Goal: Check status: Check status

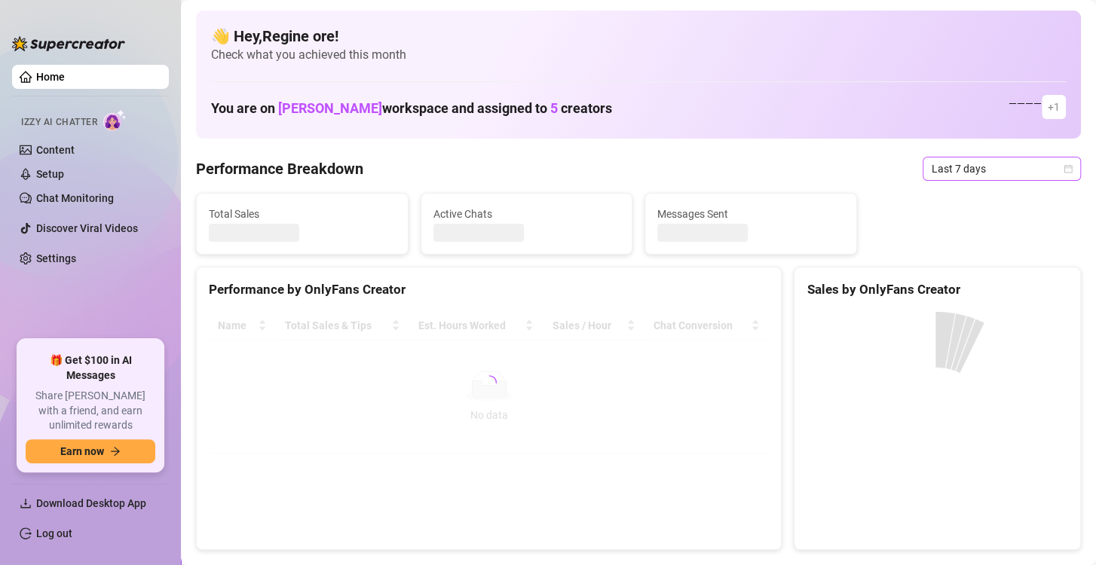
click at [996, 168] on span "Last 7 days" at bounding box center [1002, 169] width 140 height 23
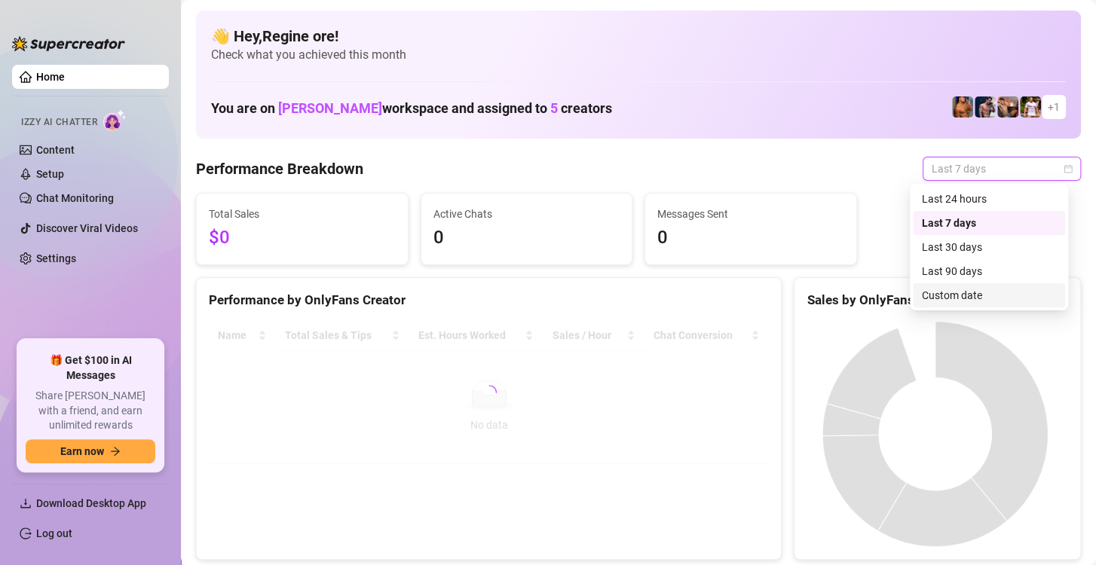
click at [946, 294] on div "Custom date" at bounding box center [989, 295] width 134 height 17
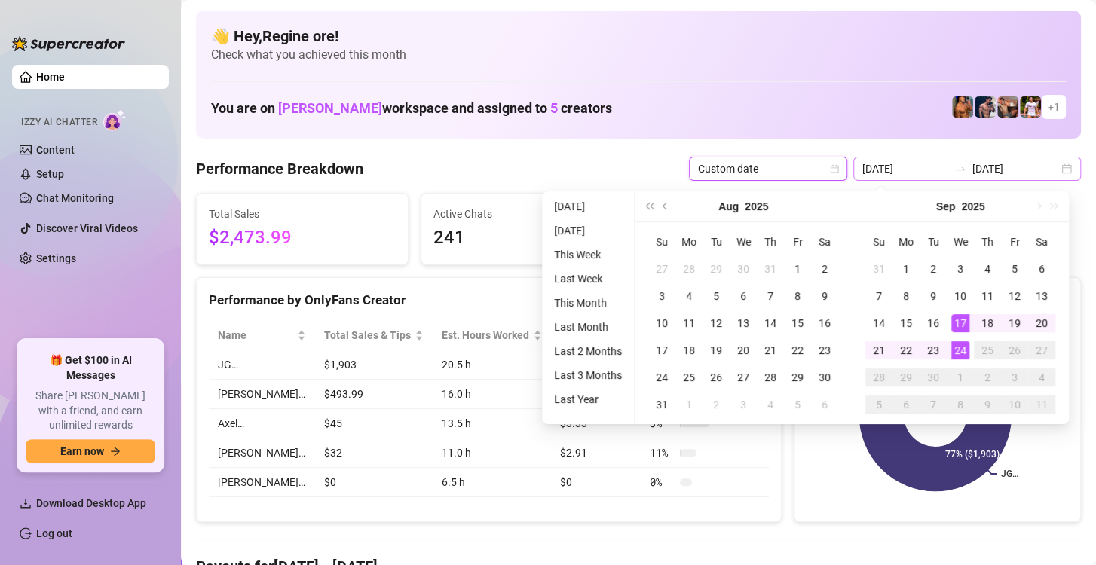
click at [903, 179] on div "2025-09-17 2025-09-24" at bounding box center [967, 169] width 228 height 24
type input "[DATE]"
click at [955, 344] on div "24" at bounding box center [960, 350] width 18 height 18
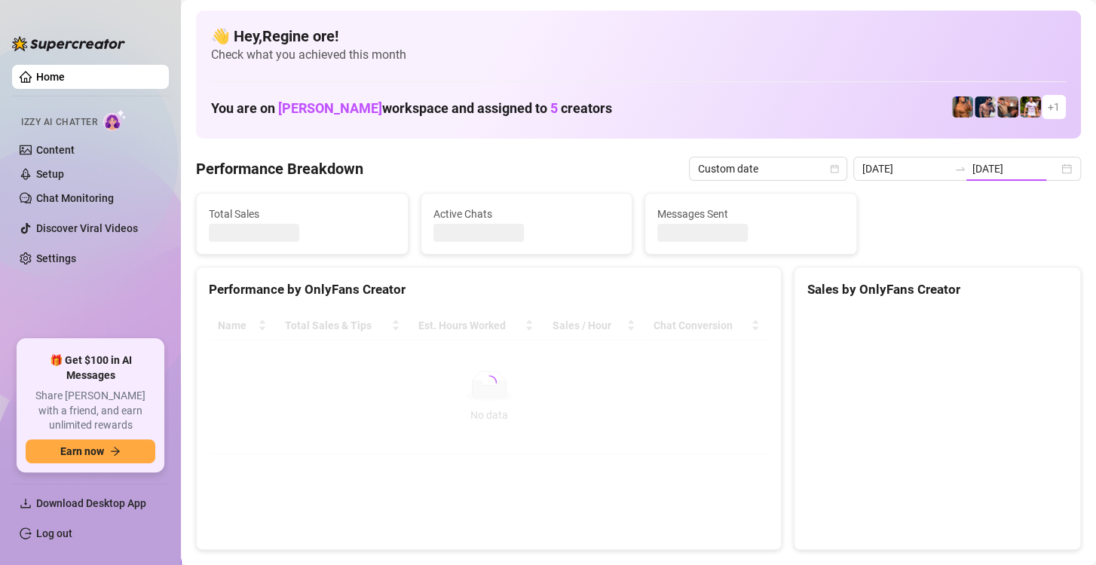
type input "[DATE]"
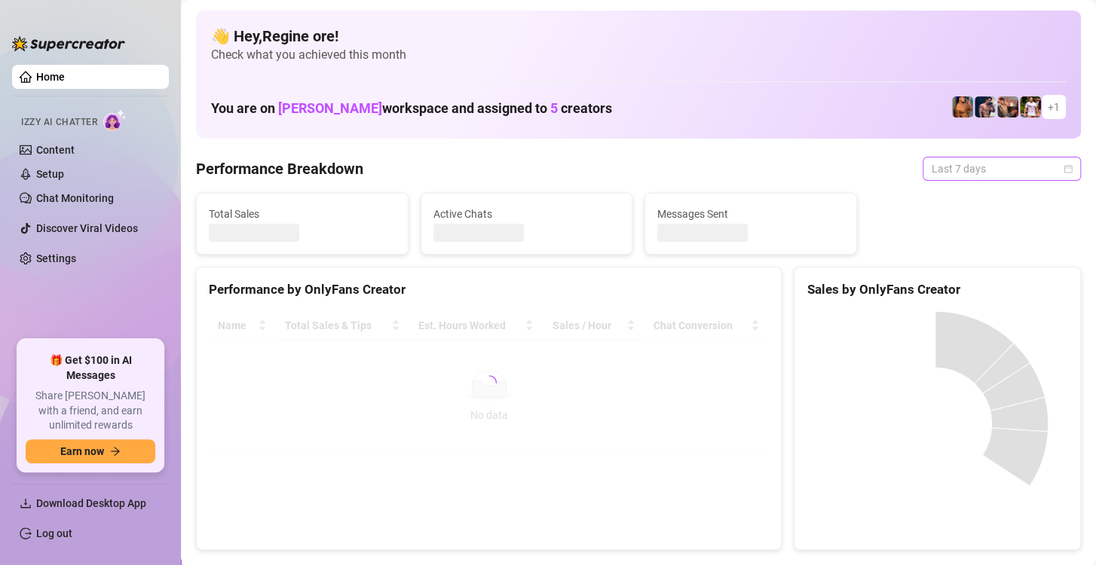
click at [950, 171] on span "Last 7 days" at bounding box center [1002, 169] width 140 height 23
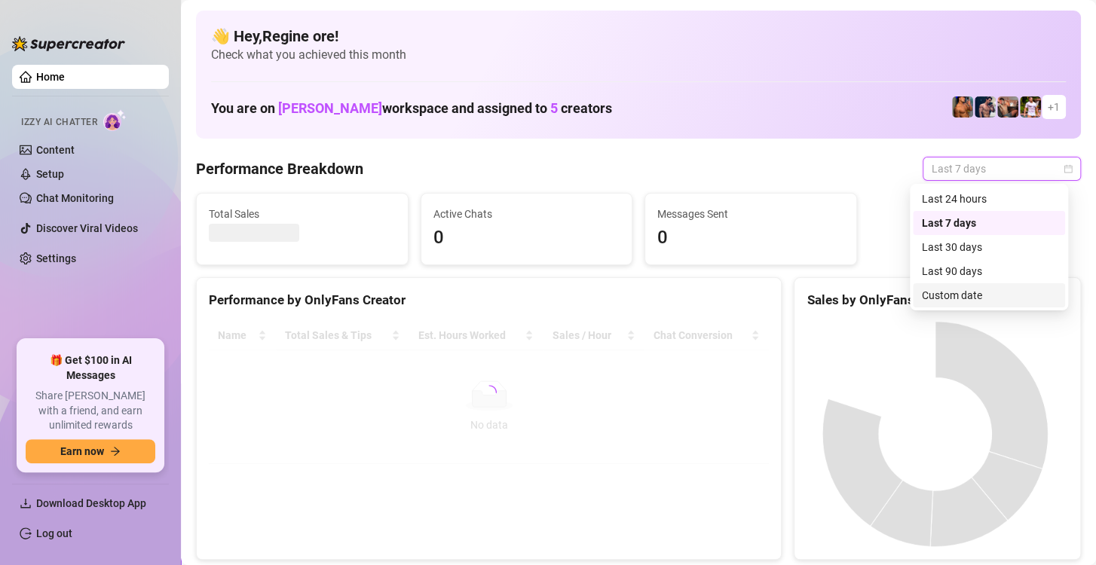
click at [943, 296] on div "Custom date" at bounding box center [989, 295] width 134 height 17
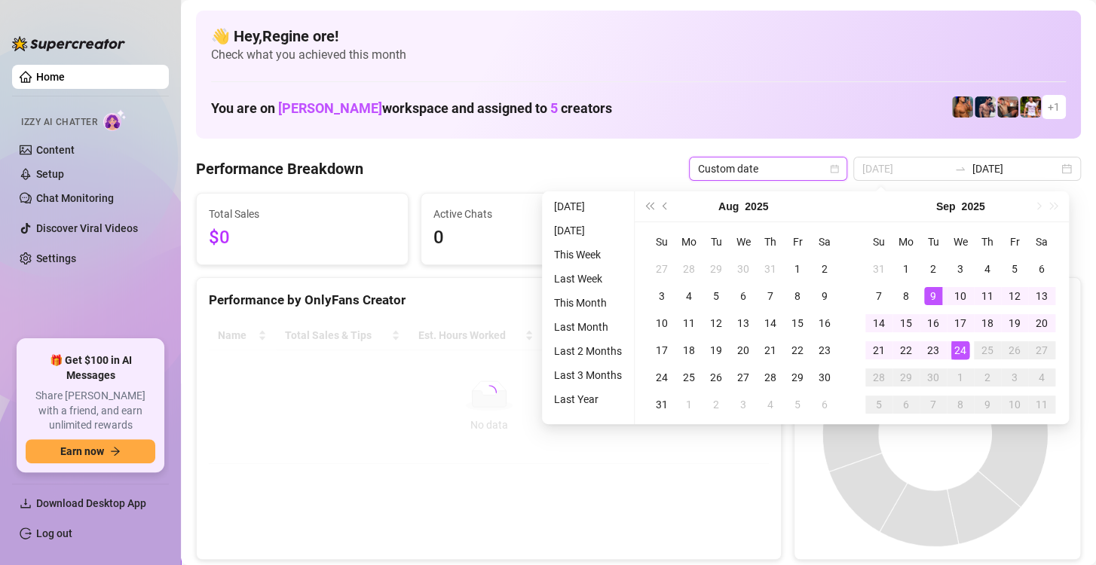
click at [955, 347] on div "24" at bounding box center [960, 350] width 18 height 18
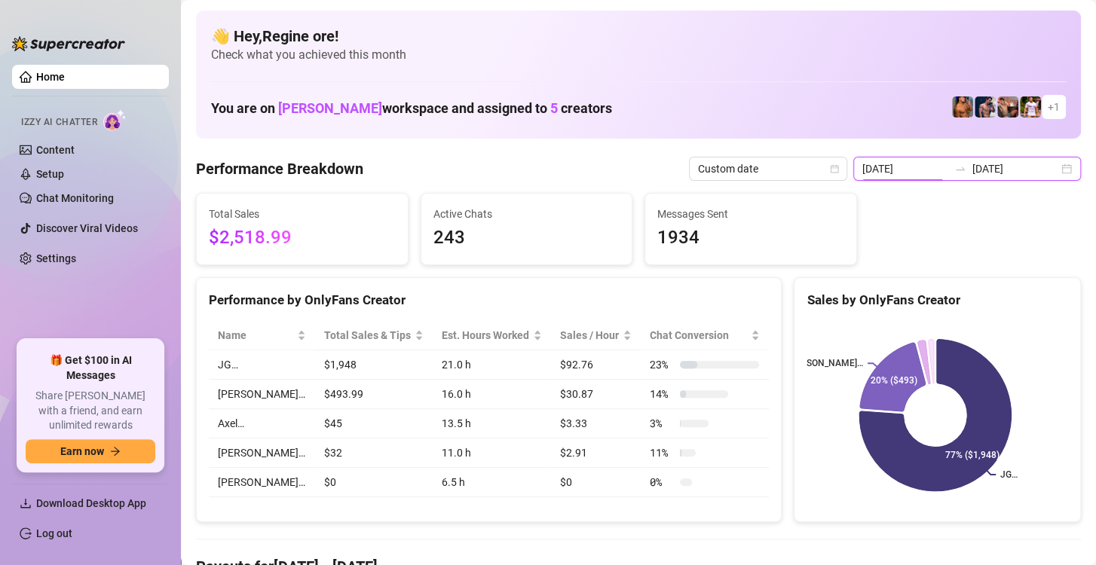
click at [898, 172] on input "[DATE]" at bounding box center [905, 169] width 86 height 17
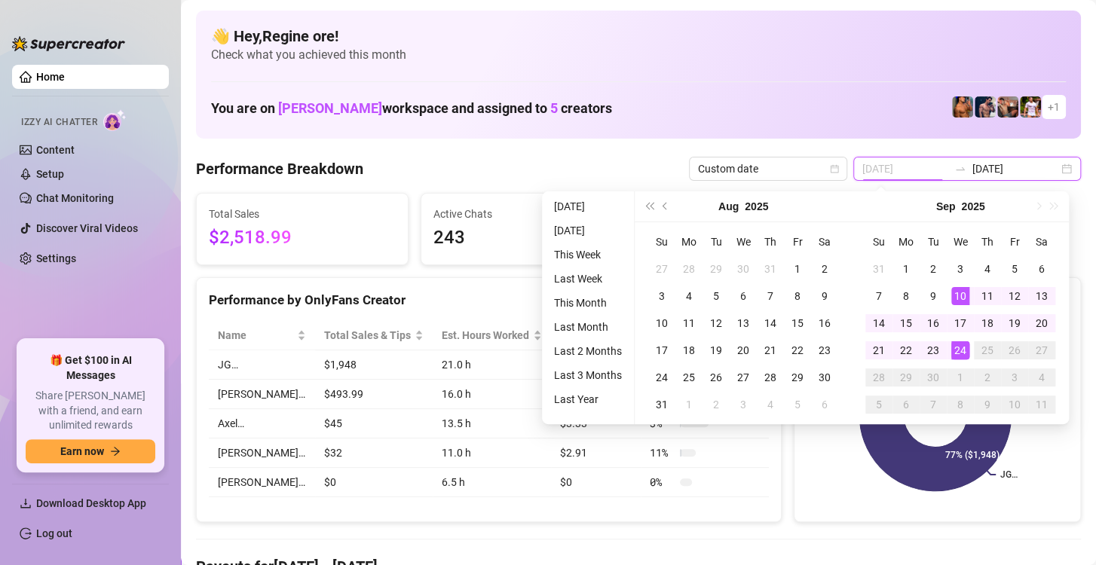
type input "[DATE]"
click at [963, 355] on div "24" at bounding box center [960, 350] width 18 height 18
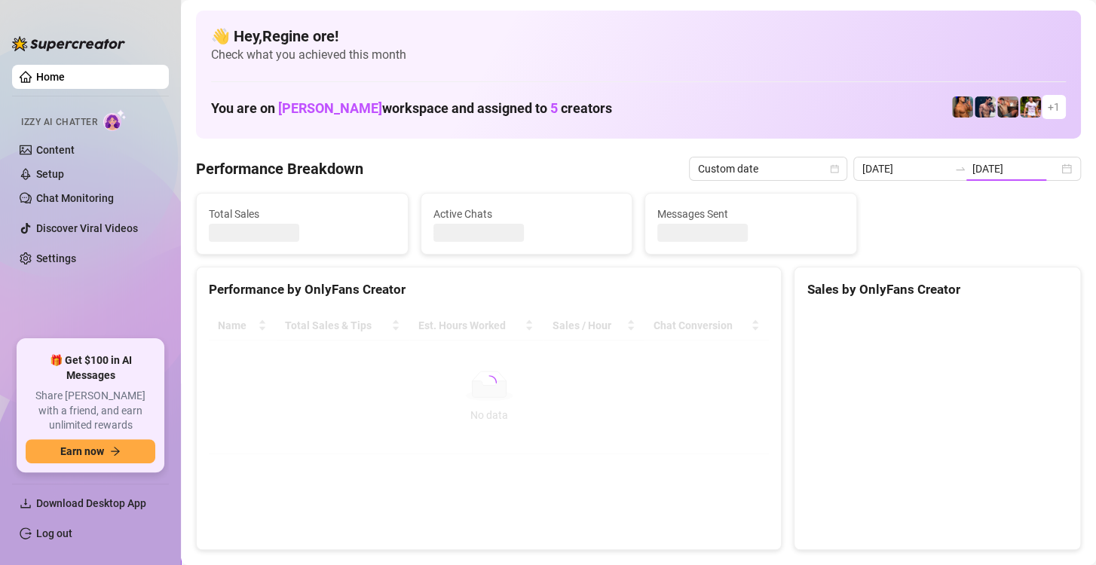
type input "[DATE]"
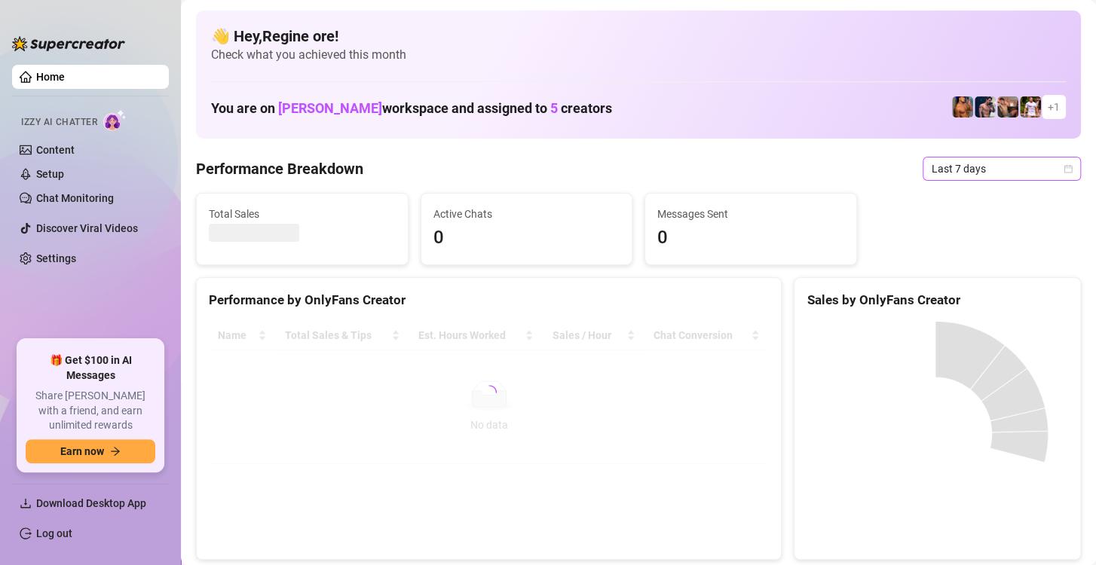
click at [965, 170] on span "Last 7 days" at bounding box center [1002, 169] width 140 height 23
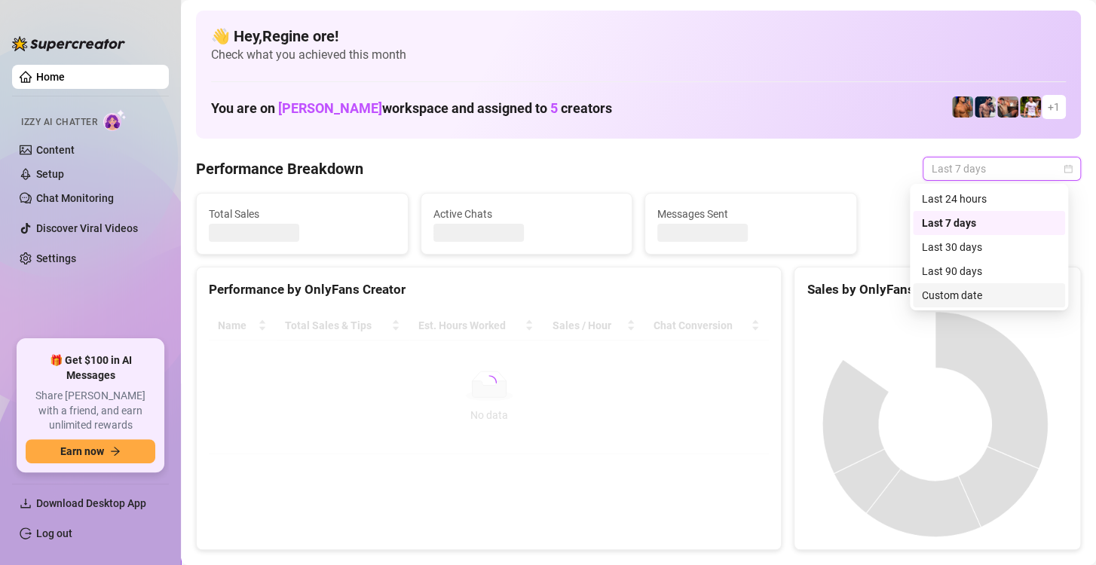
click at [973, 292] on div "Custom date" at bounding box center [989, 295] width 134 height 17
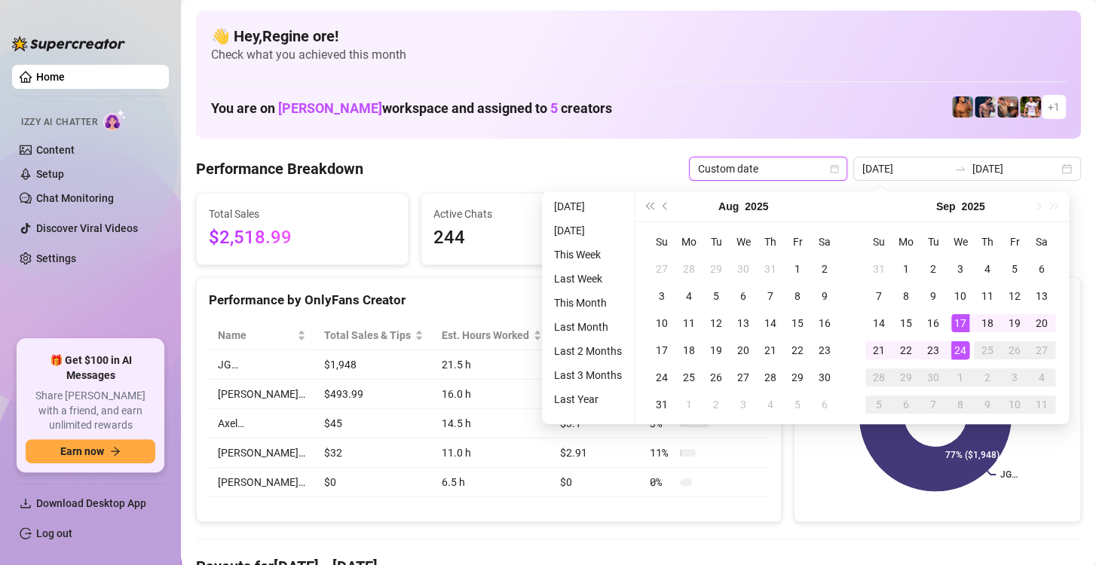
type input "[DATE]"
click at [961, 346] on div "24" at bounding box center [960, 350] width 18 height 18
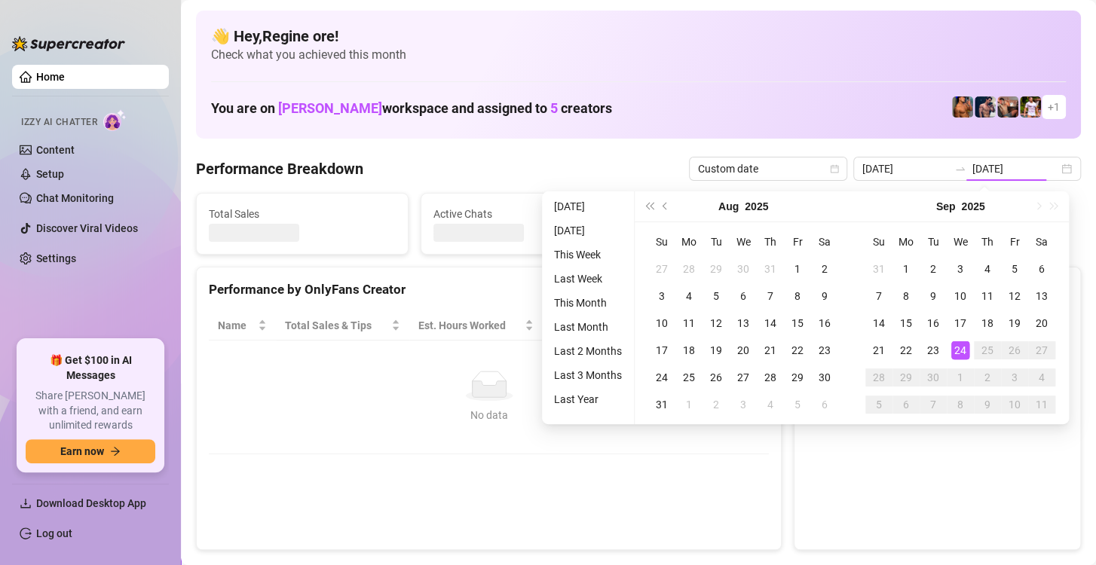
type input "[DATE]"
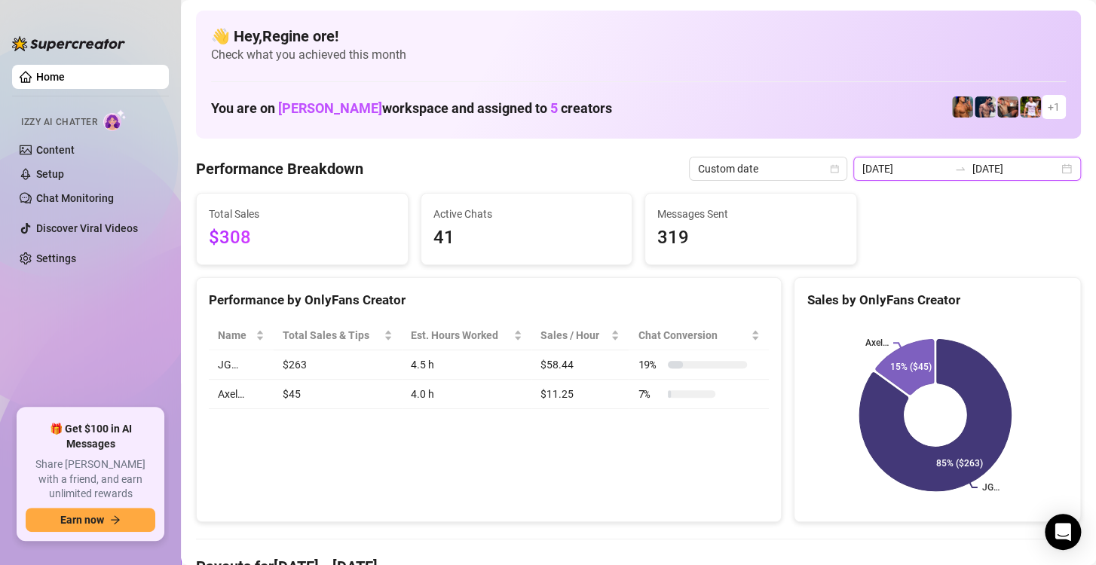
click at [904, 169] on input "[DATE]" at bounding box center [905, 169] width 86 height 17
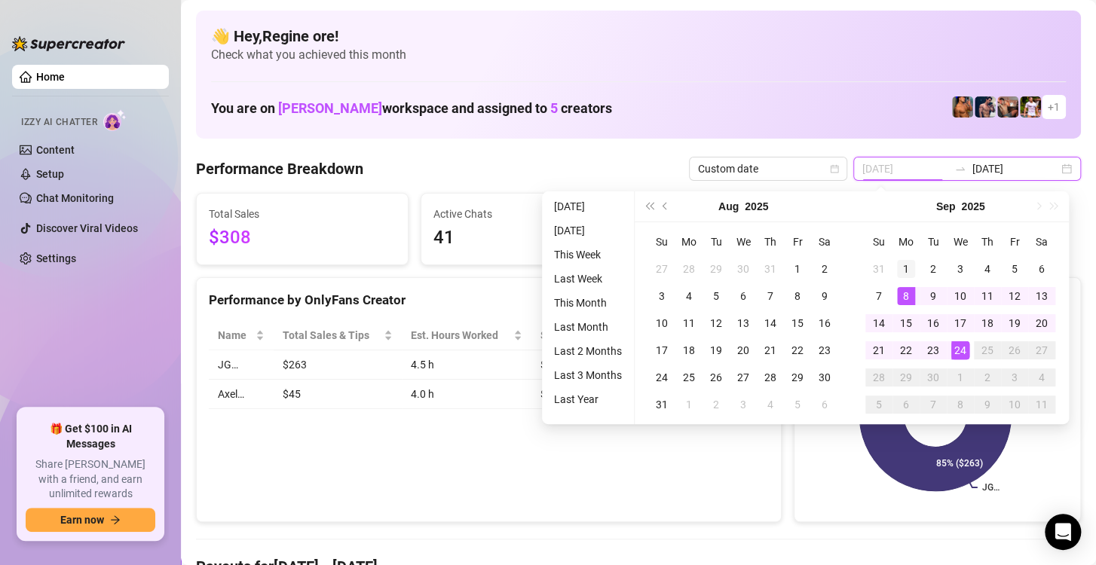
type input "2025-09-01"
click at [905, 268] on div "1" at bounding box center [906, 269] width 18 height 18
type input "[DATE]"
click at [961, 353] on div "24" at bounding box center [960, 350] width 18 height 18
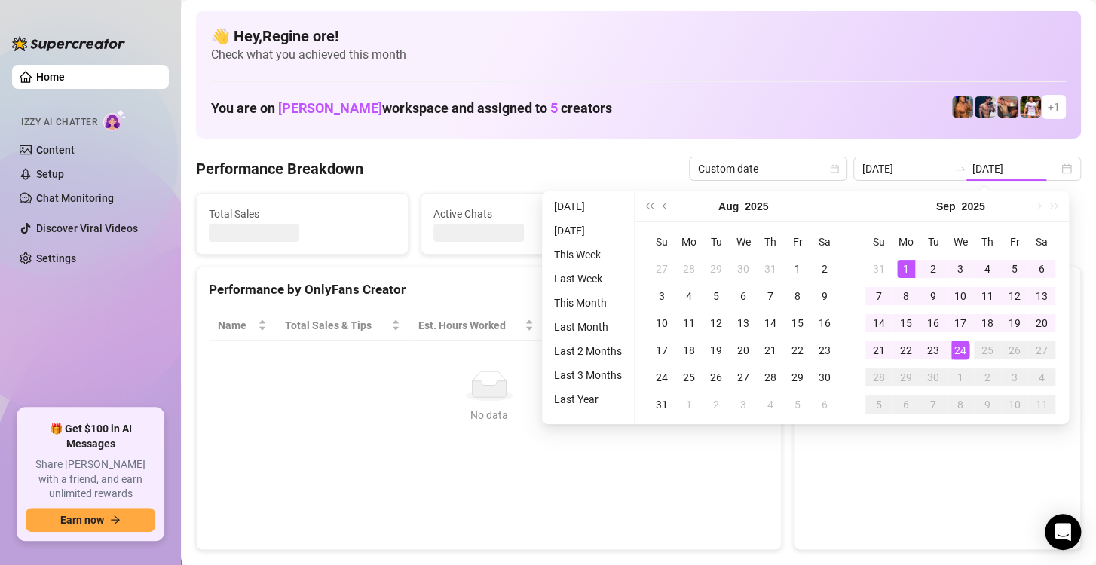
type input "2025-09-01"
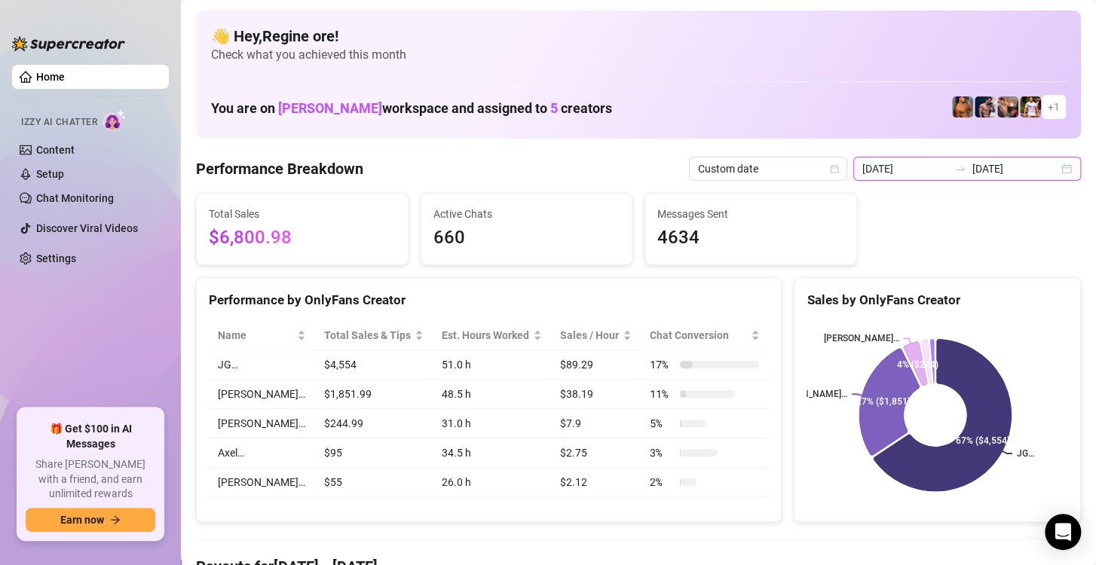
click at [910, 169] on input "2025-09-01" at bounding box center [905, 169] width 86 height 17
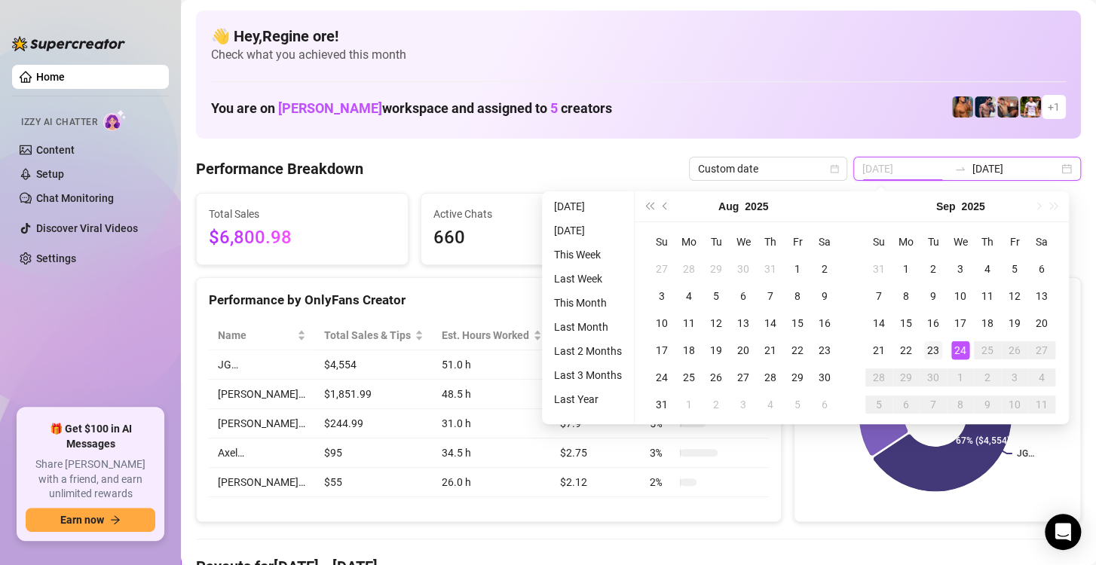
type input "2025-09-23"
click at [940, 354] on div "23" at bounding box center [933, 350] width 18 height 18
click at [939, 353] on div "23" at bounding box center [933, 350] width 18 height 18
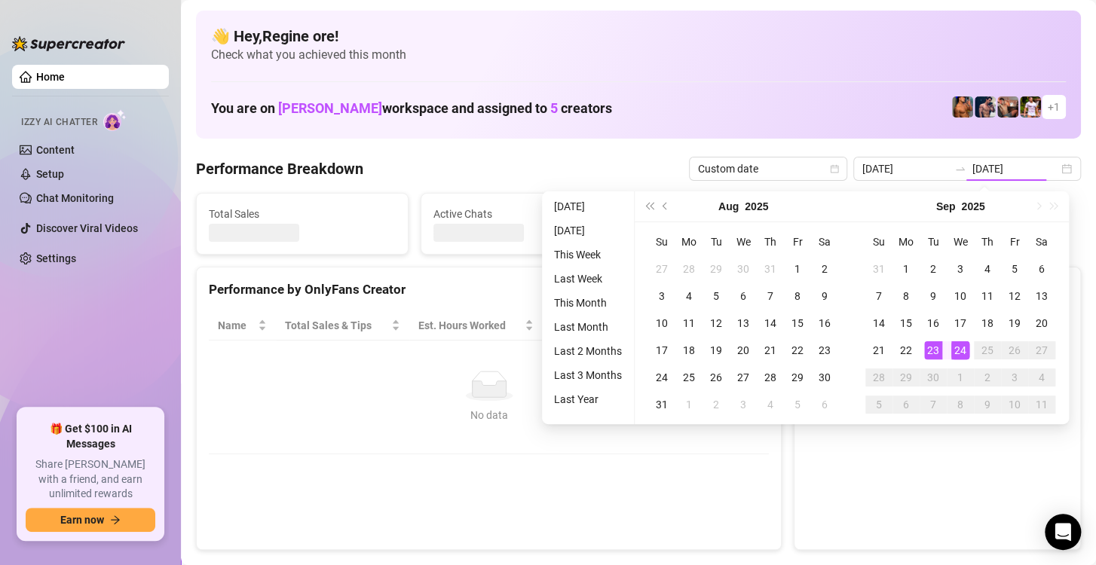
type input "2025-09-23"
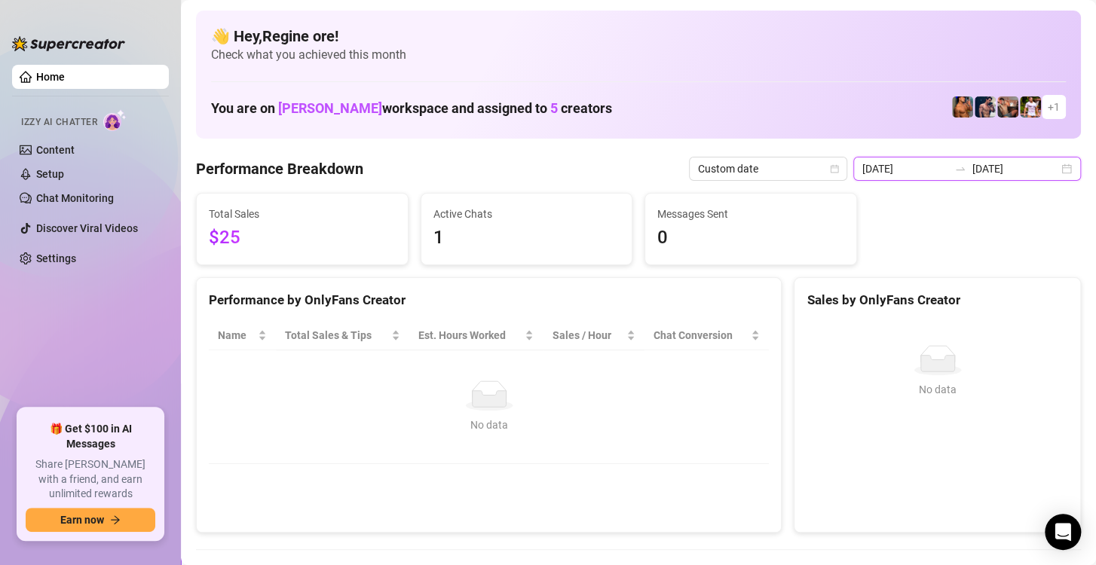
click at [902, 170] on input "2025-09-23" at bounding box center [905, 169] width 86 height 17
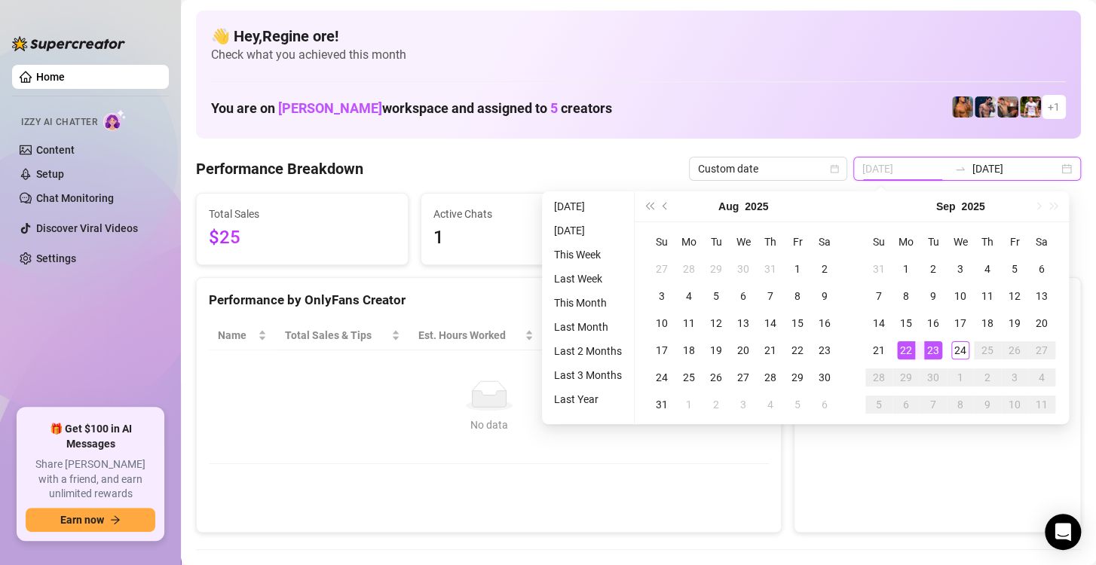
type input "2025-09-22"
click at [906, 353] on div "22" at bounding box center [906, 350] width 18 height 18
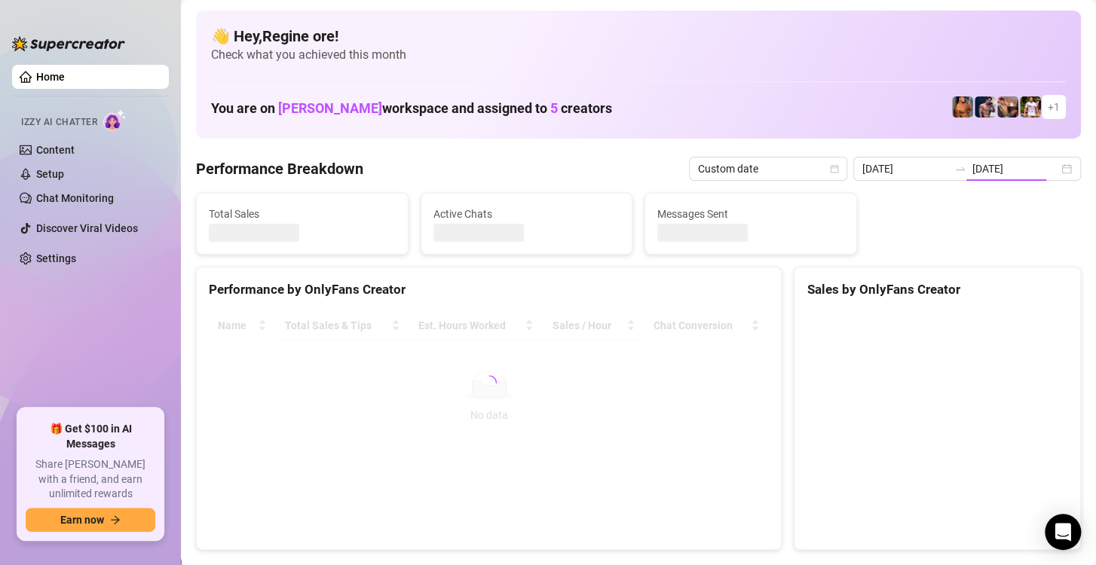
type input "2025-09-22"
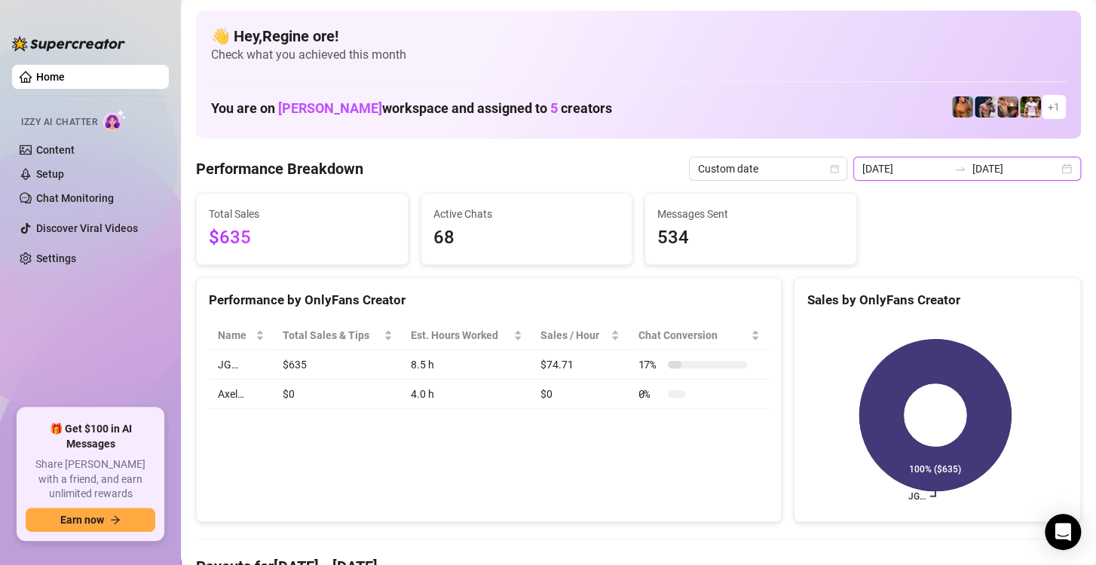
click at [907, 170] on input "2025-09-22" at bounding box center [905, 169] width 86 height 17
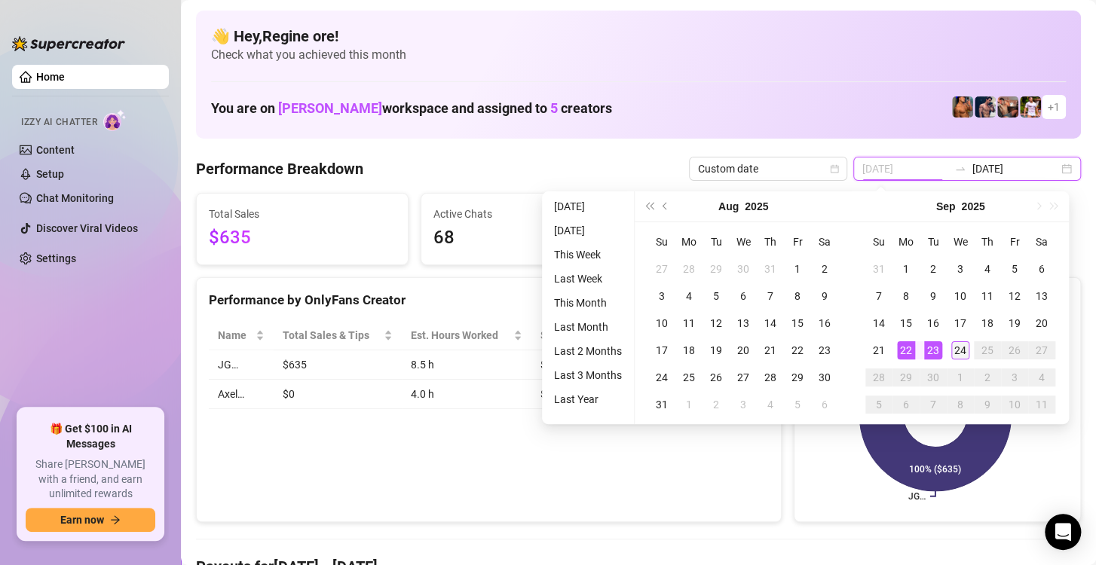
type input "[DATE]"
click at [961, 354] on div "24" at bounding box center [960, 350] width 18 height 18
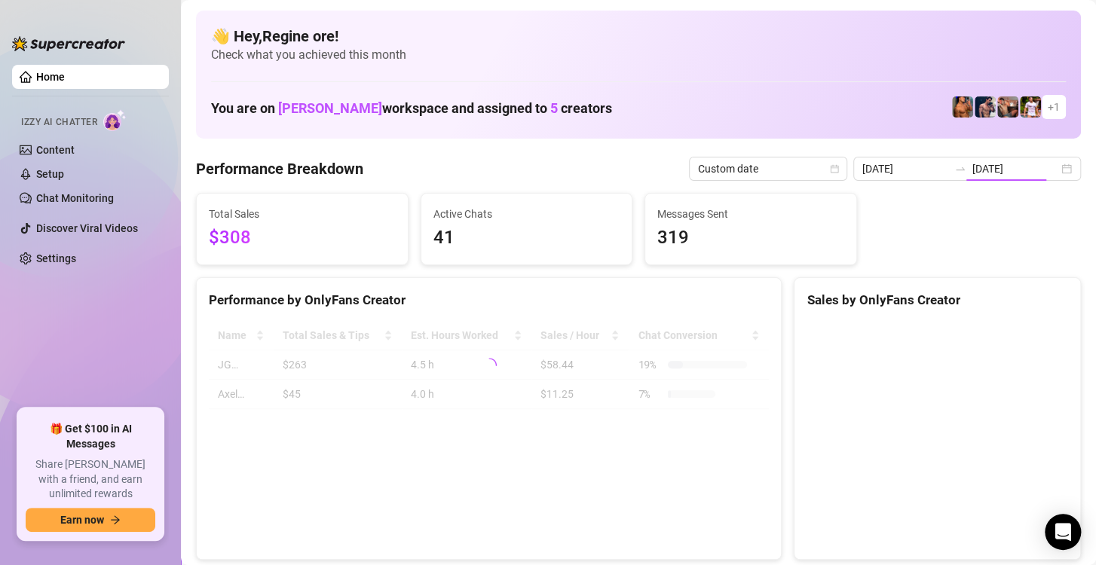
type input "[DATE]"
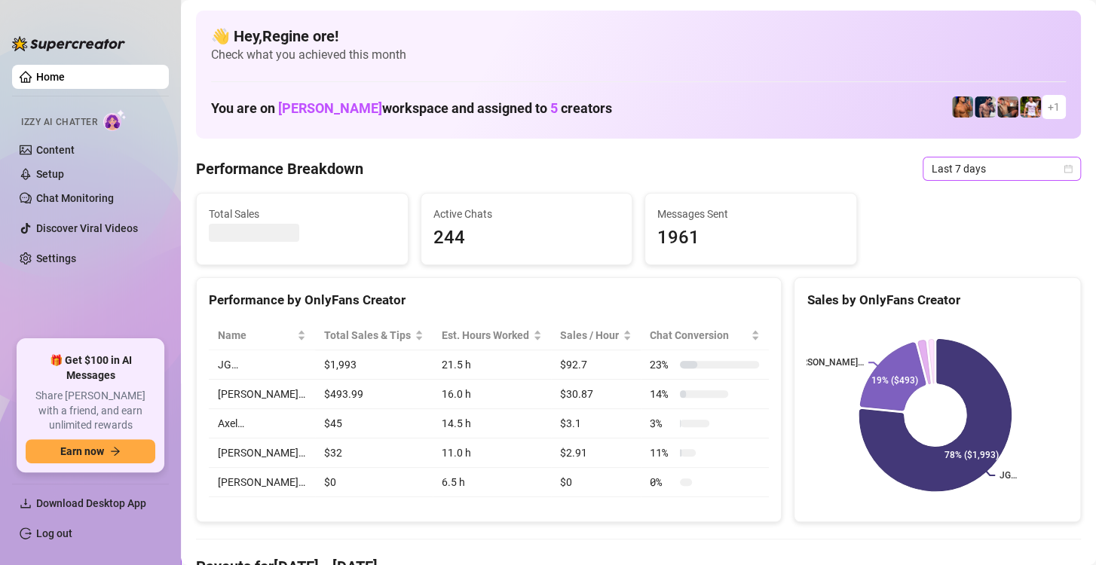
click at [984, 175] on span "Last 7 days" at bounding box center [1002, 169] width 140 height 23
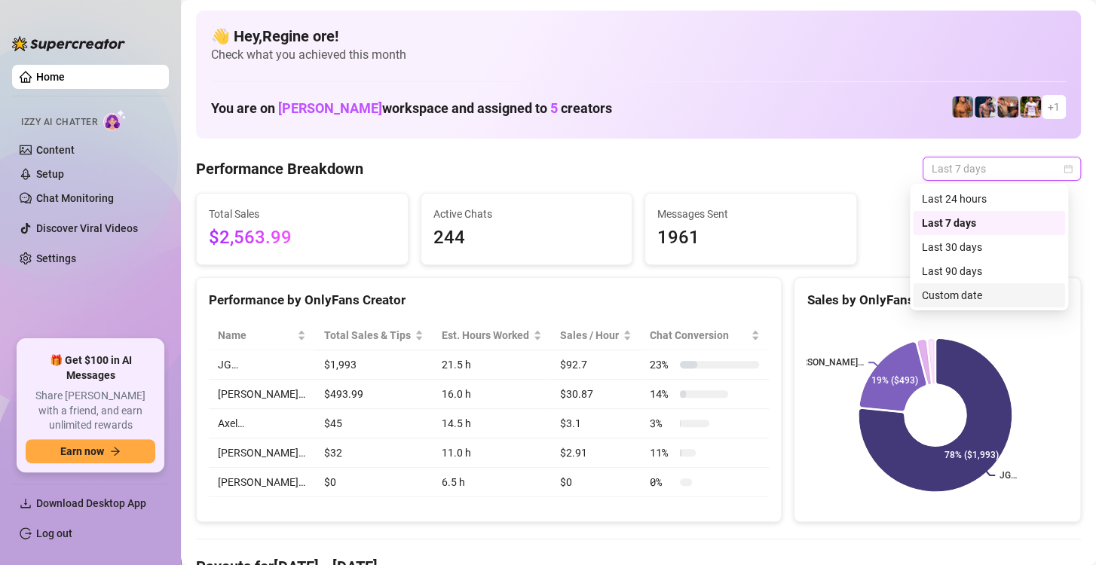
click at [970, 296] on div "Custom date" at bounding box center [989, 295] width 134 height 17
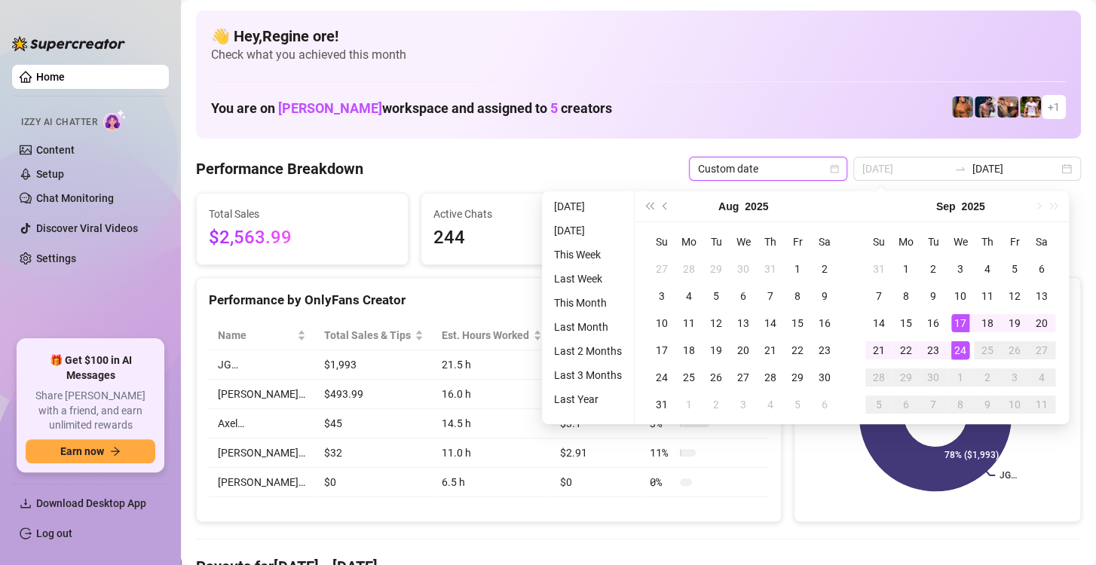
type input "[DATE]"
click at [958, 354] on div "24" at bounding box center [960, 350] width 18 height 18
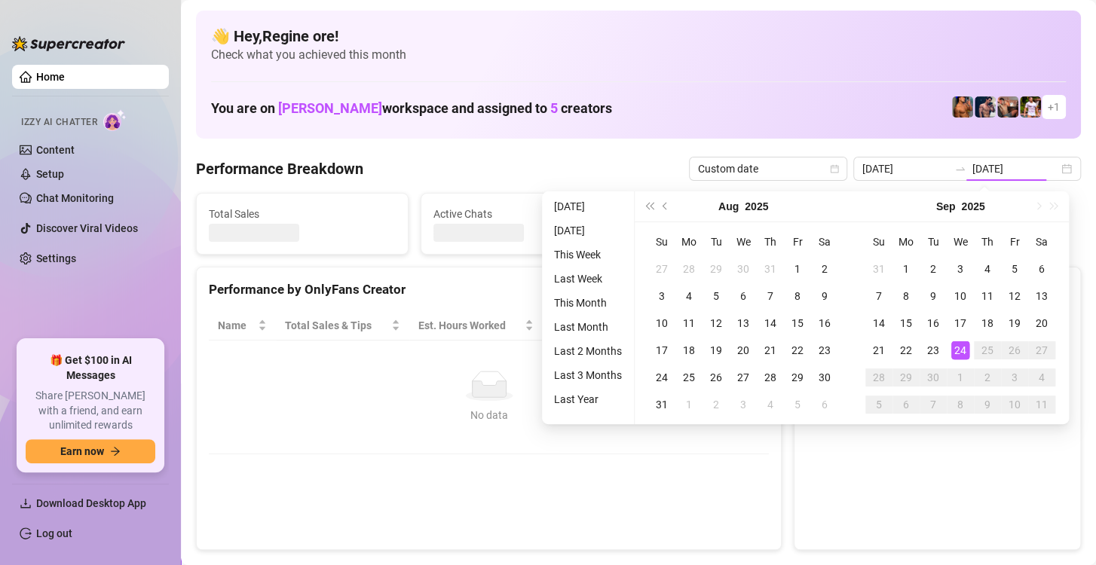
type input "[DATE]"
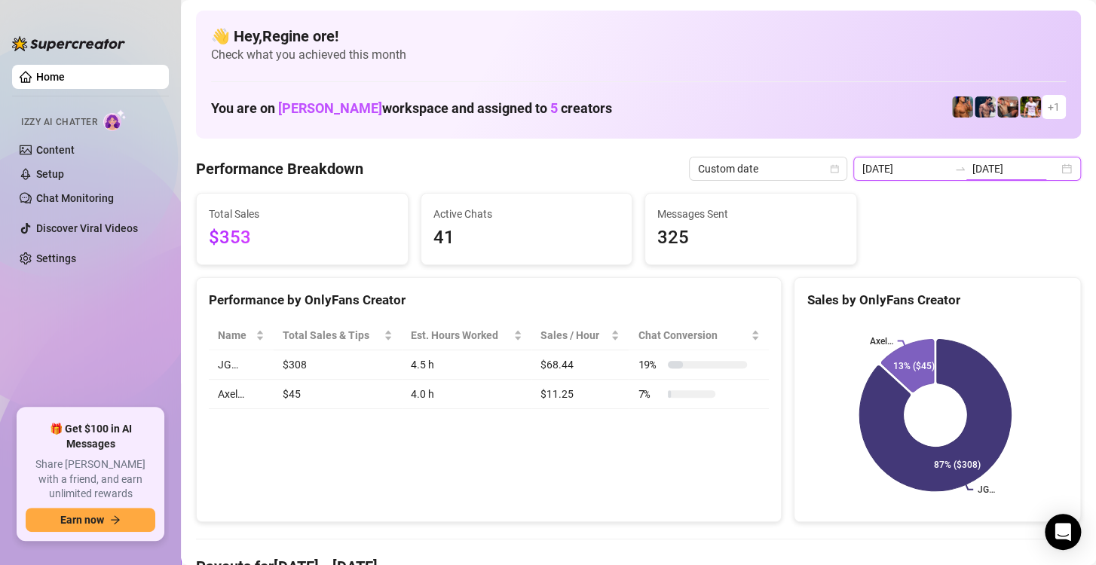
click at [904, 166] on input "[DATE]" at bounding box center [905, 169] width 86 height 17
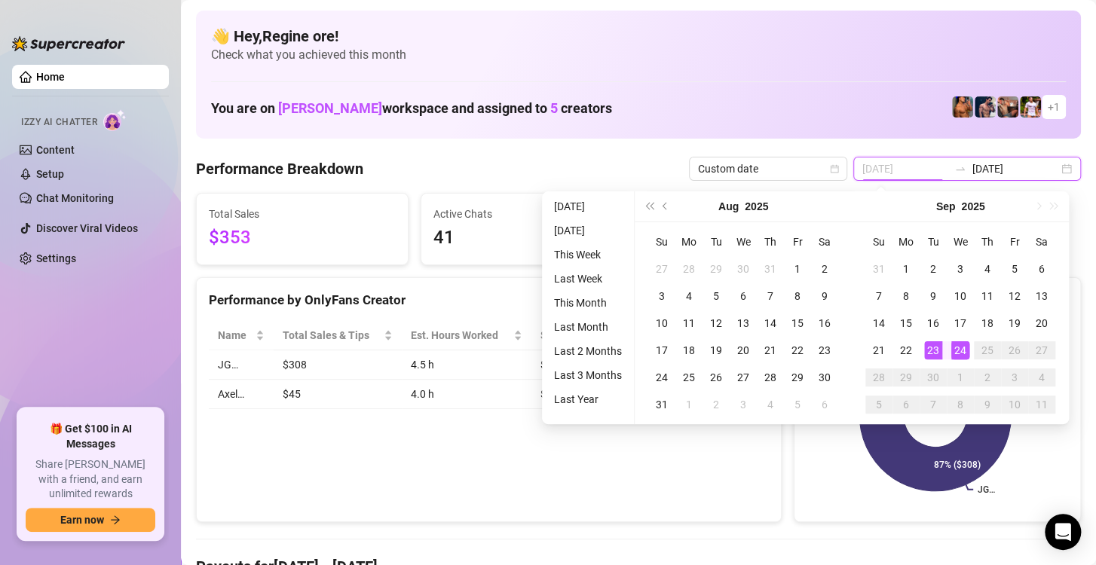
type input "[DATE]"
click at [967, 353] on div "24" at bounding box center [960, 350] width 18 height 18
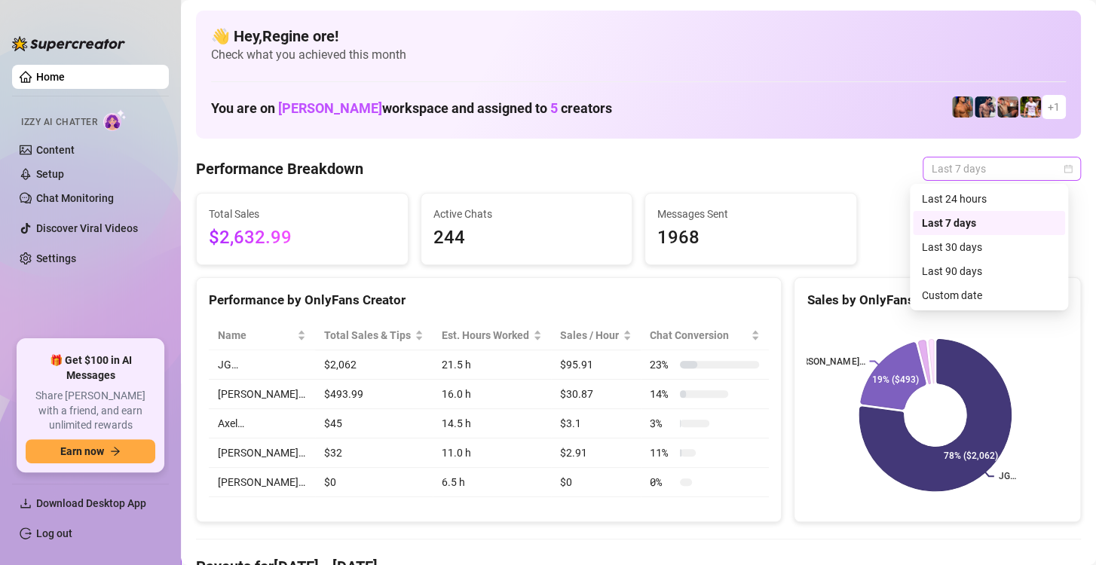
click at [996, 168] on span "Last 7 days" at bounding box center [1002, 169] width 140 height 23
click at [961, 292] on div "Custom date" at bounding box center [989, 295] width 134 height 17
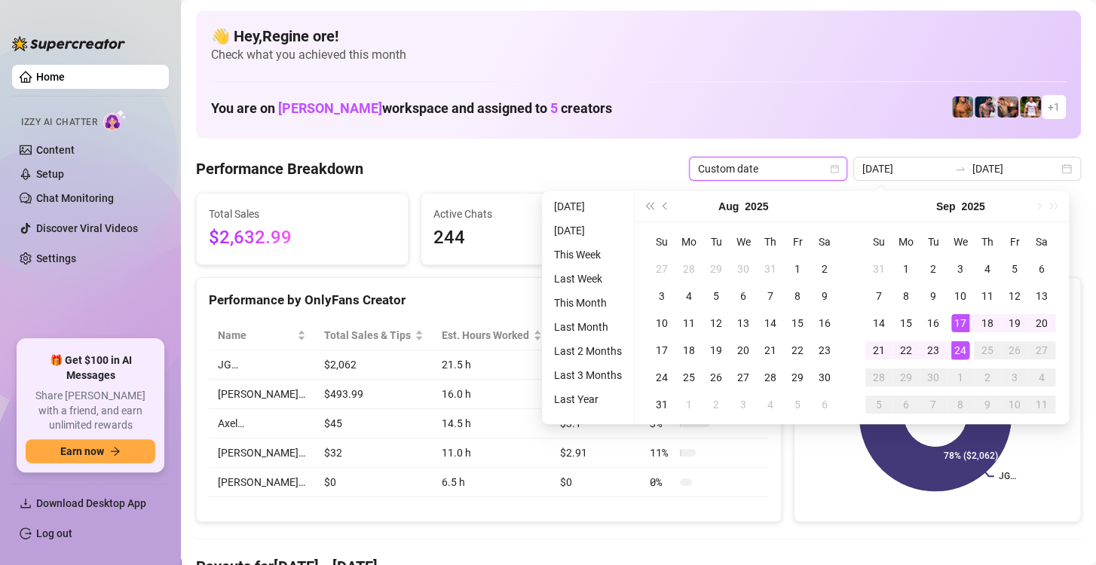
type input "[DATE]"
click at [961, 350] on div "24" at bounding box center [960, 350] width 18 height 18
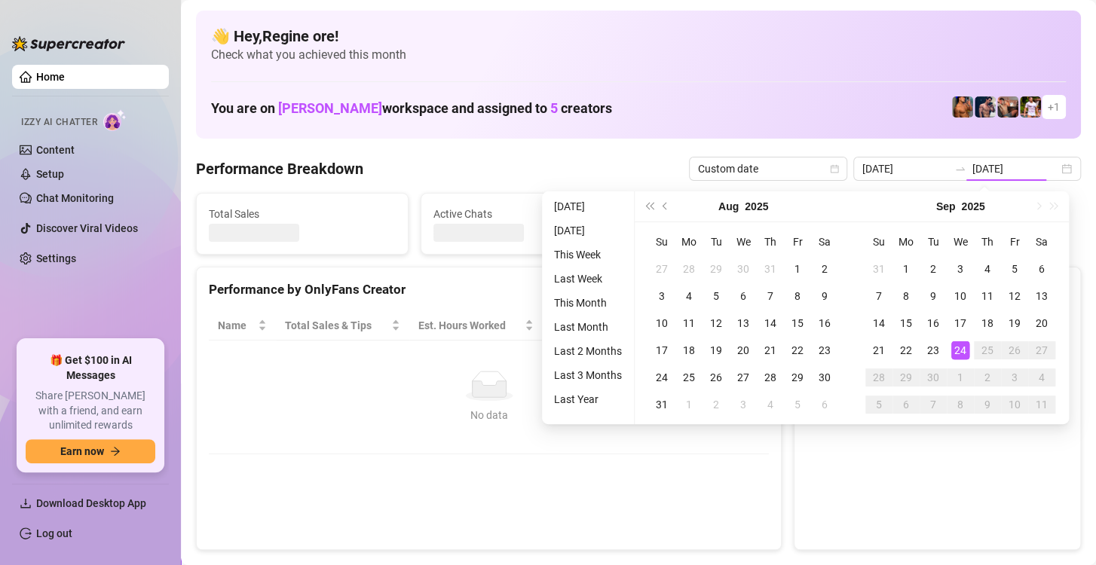
type input "[DATE]"
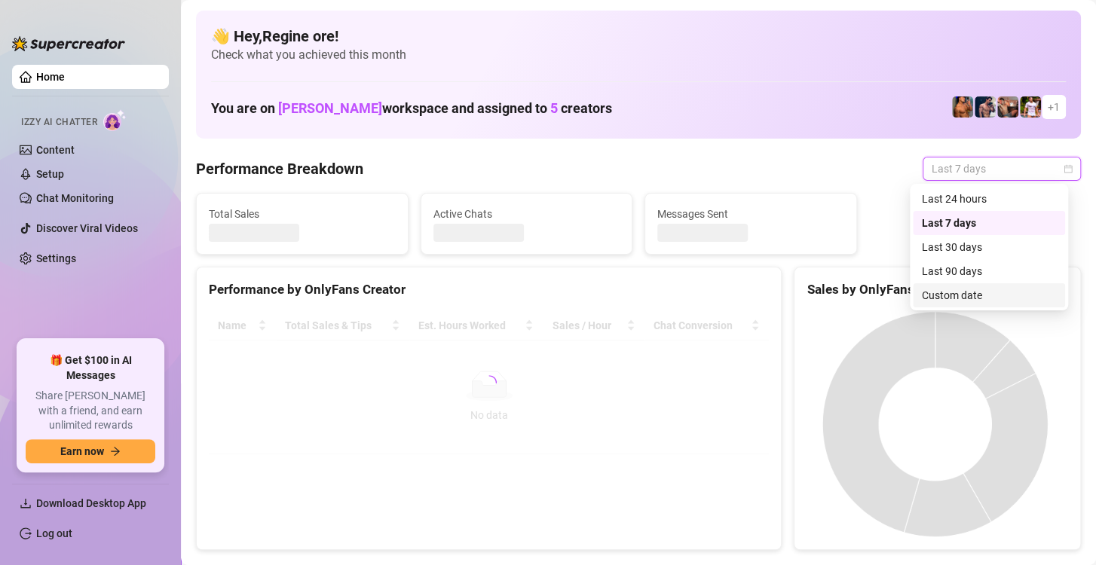
click at [946, 297] on div "Custom date" at bounding box center [989, 295] width 134 height 17
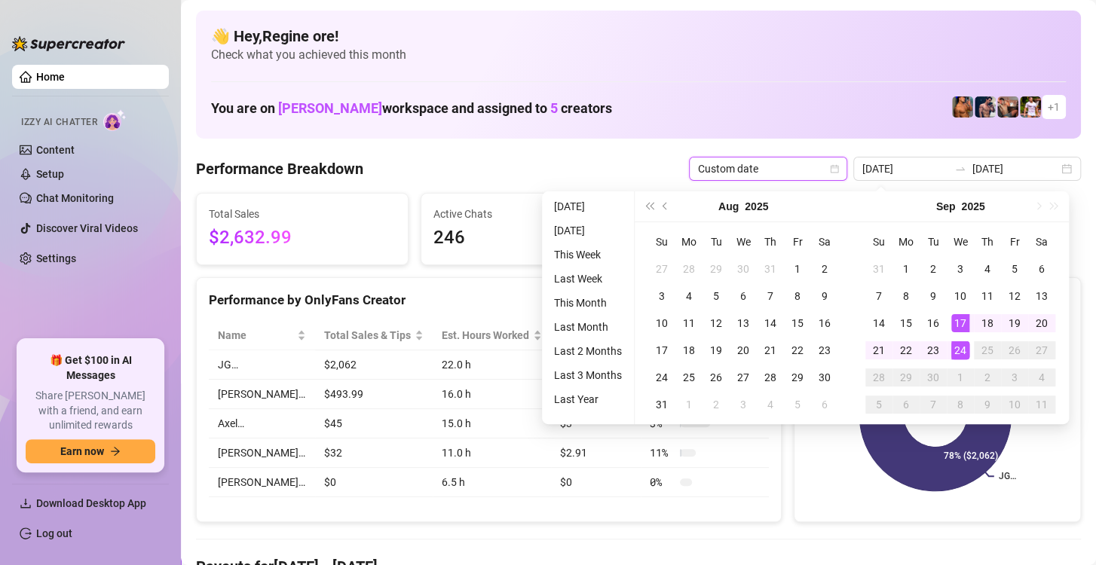
type input "[DATE]"
click at [955, 347] on div "24" at bounding box center [960, 350] width 18 height 18
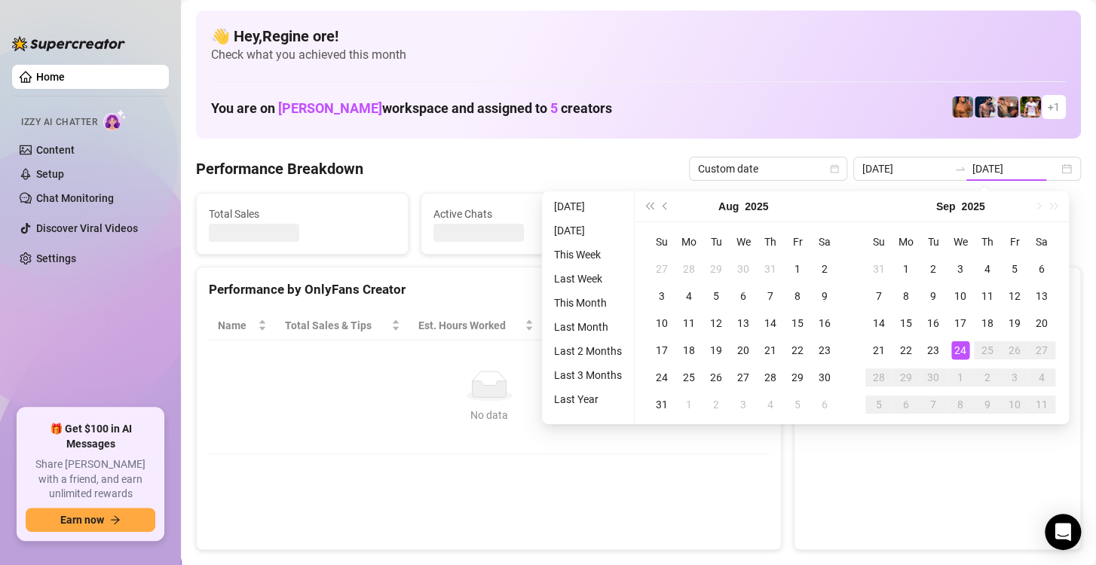
type input "[DATE]"
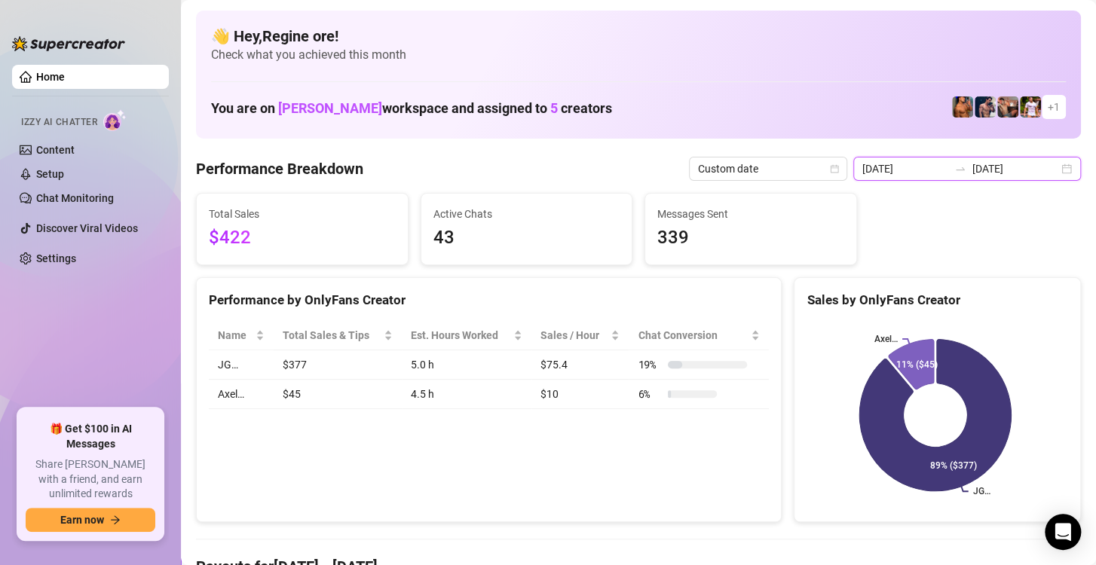
click at [909, 169] on input "[DATE]" at bounding box center [905, 169] width 86 height 17
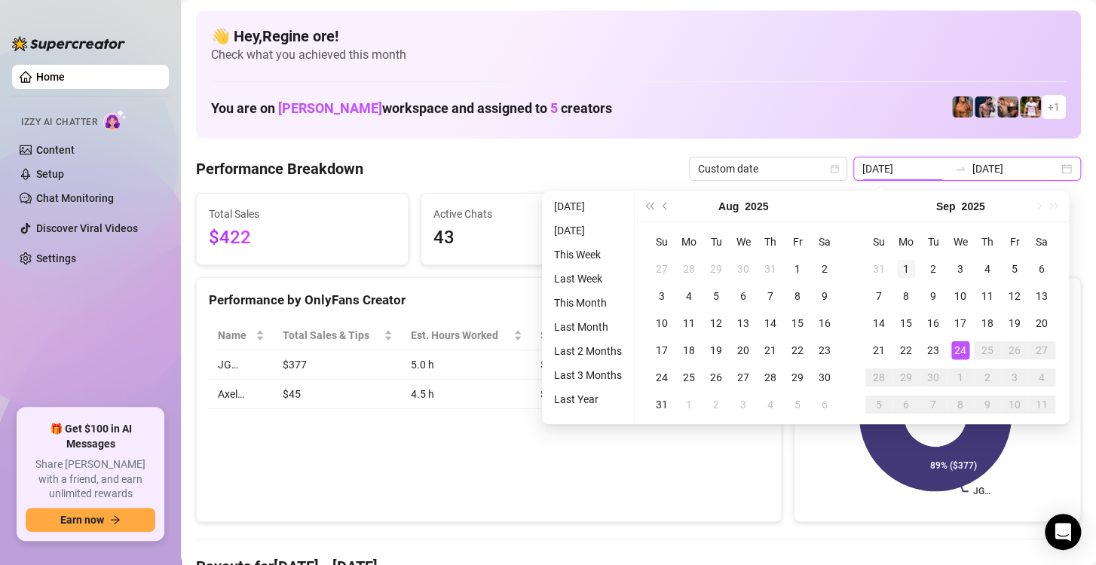
type input "[DATE]"
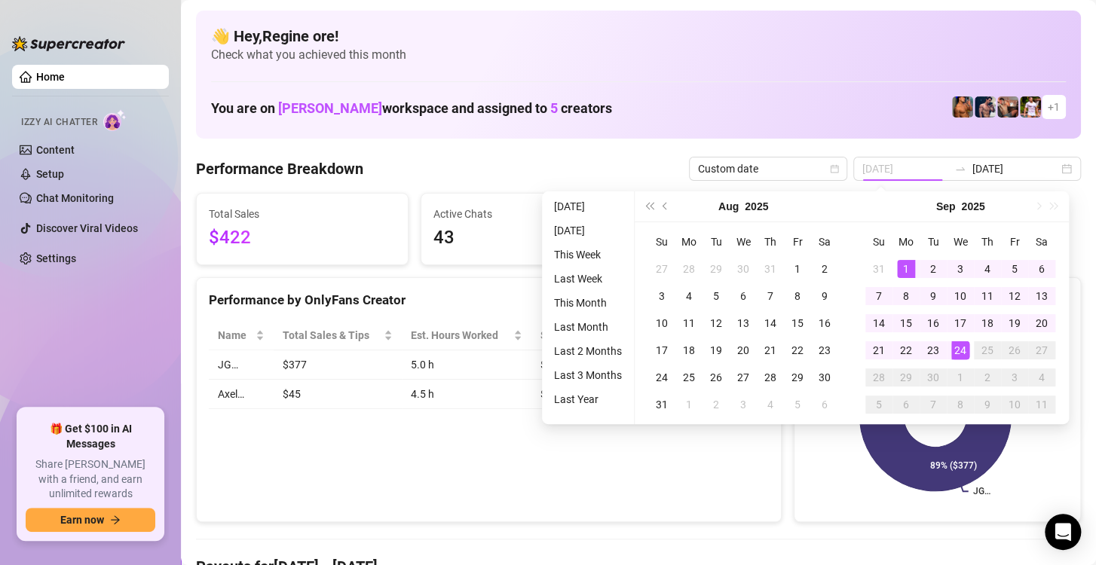
click at [902, 268] on div "1" at bounding box center [906, 269] width 18 height 18
type input "[DATE]"
click at [961, 351] on div "24" at bounding box center [960, 350] width 18 height 18
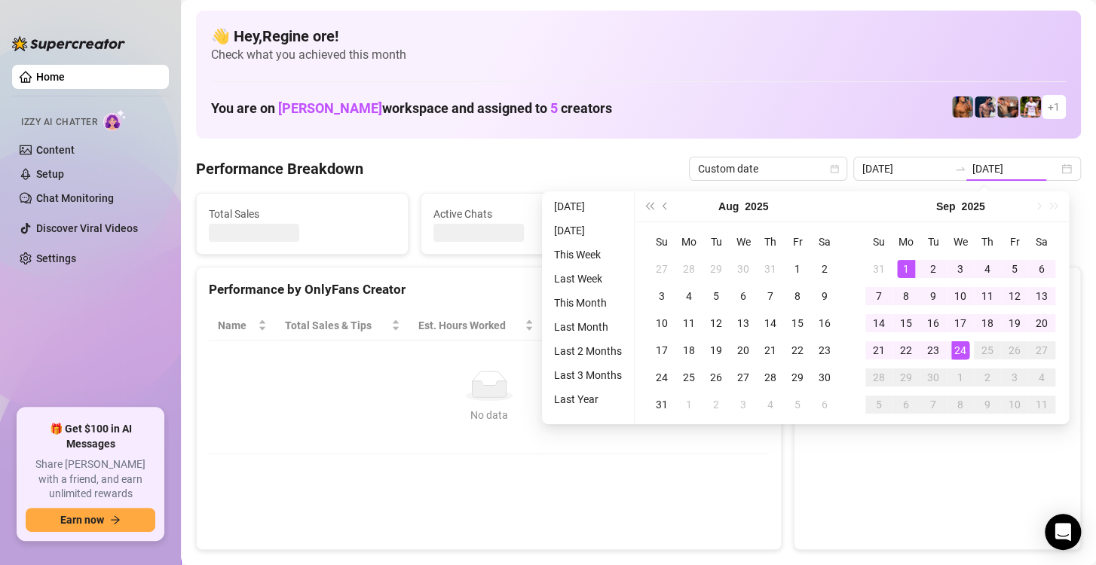
type input "[DATE]"
